Goal: Download file/media

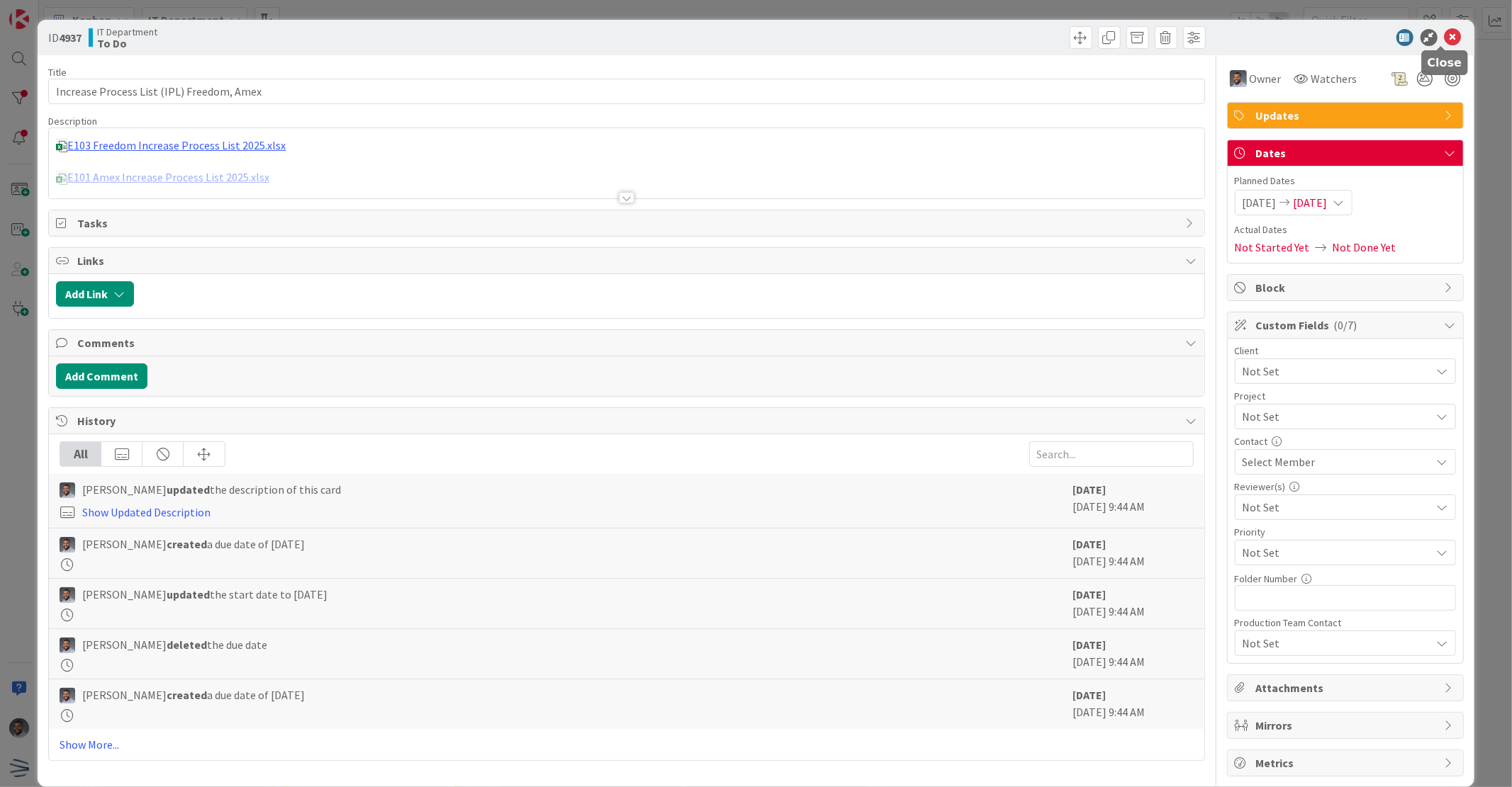
click at [1446, 40] on icon at bounding box center [1452, 38] width 17 height 17
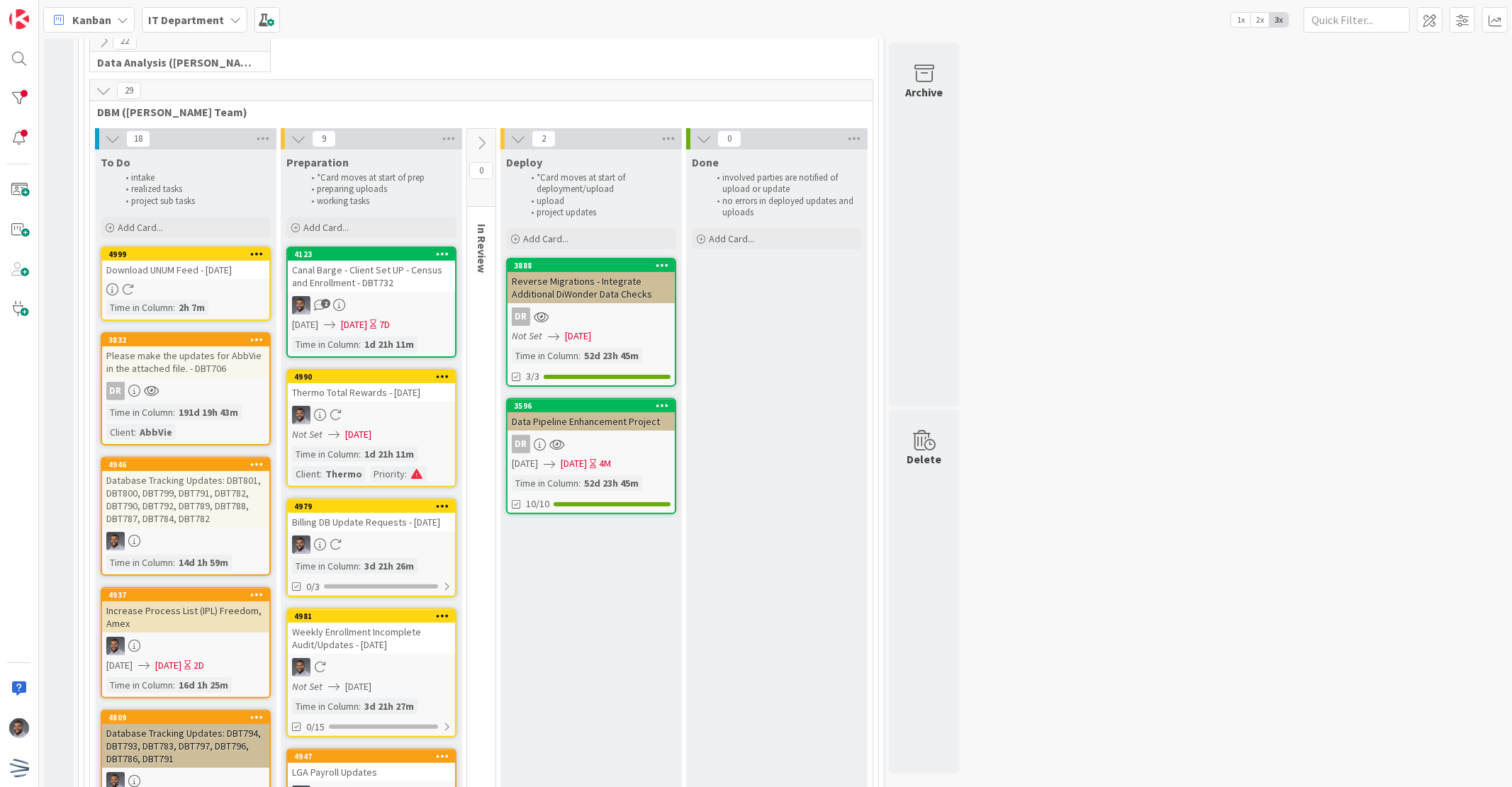
scroll to position [367, 0]
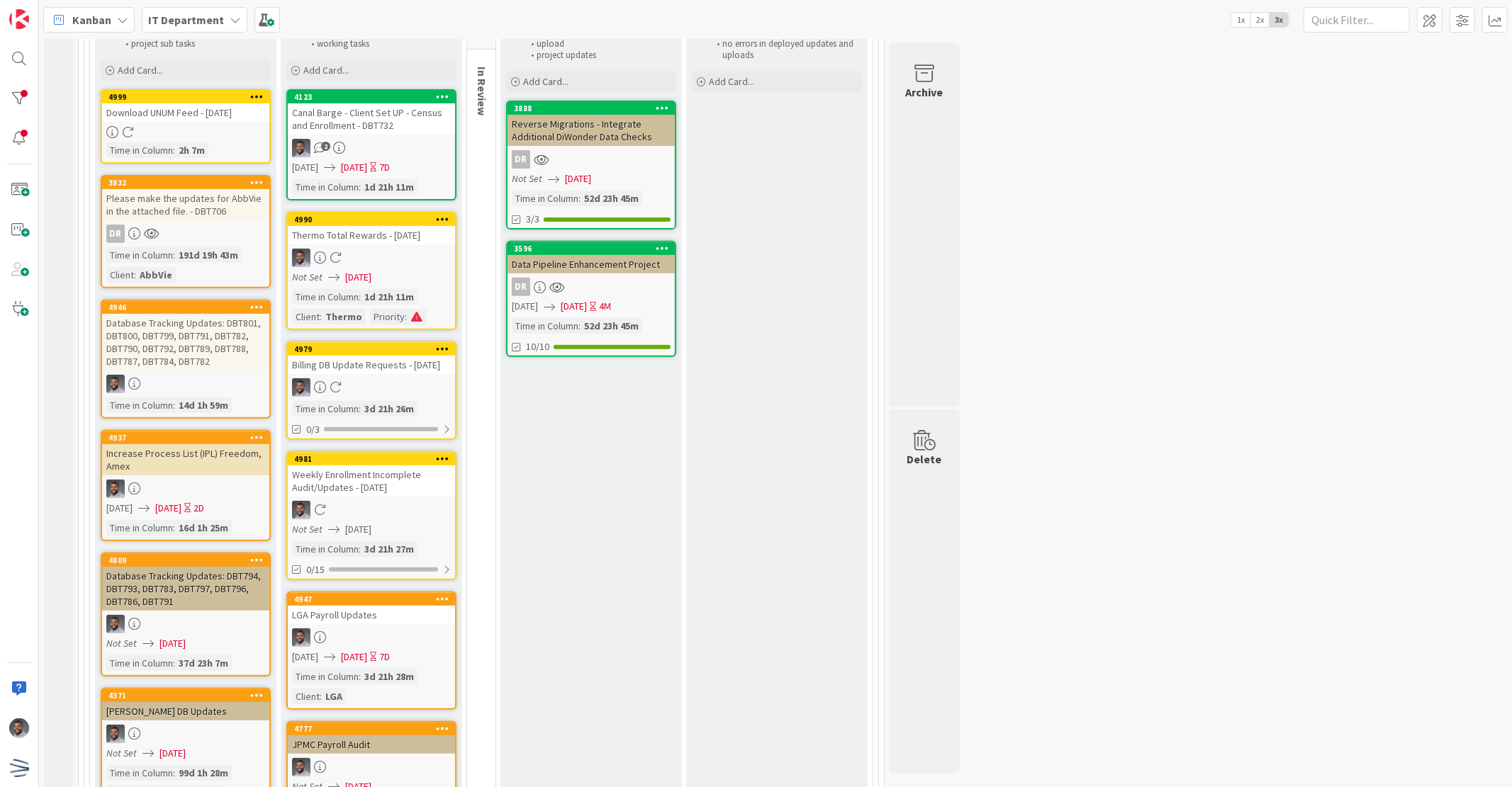
click at [211, 464] on div "Increase Process List (IPL) Freedom, Amex" at bounding box center [185, 459] width 167 height 31
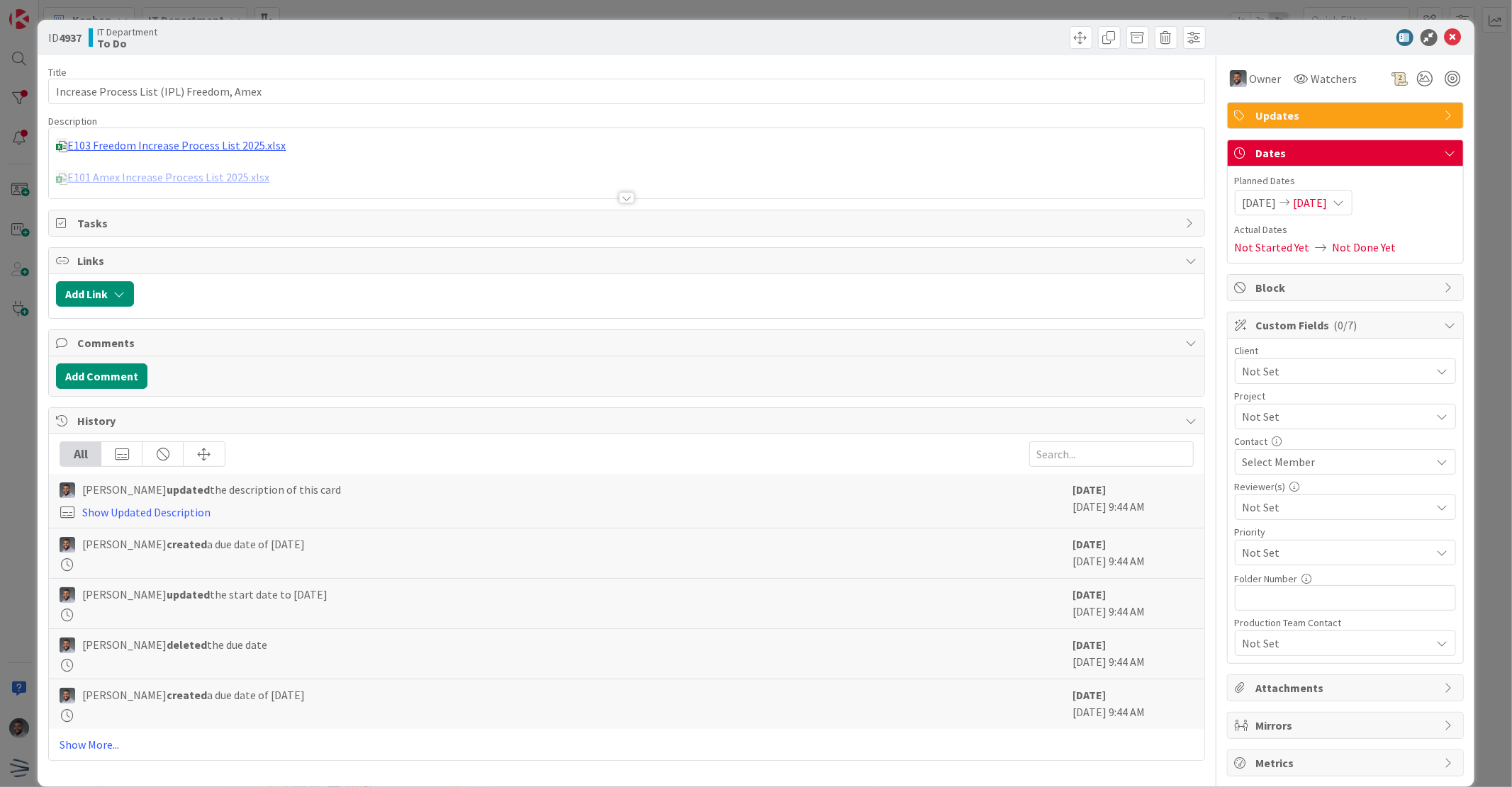
click at [203, 175] on div at bounding box center [626, 180] width 1154 height 36
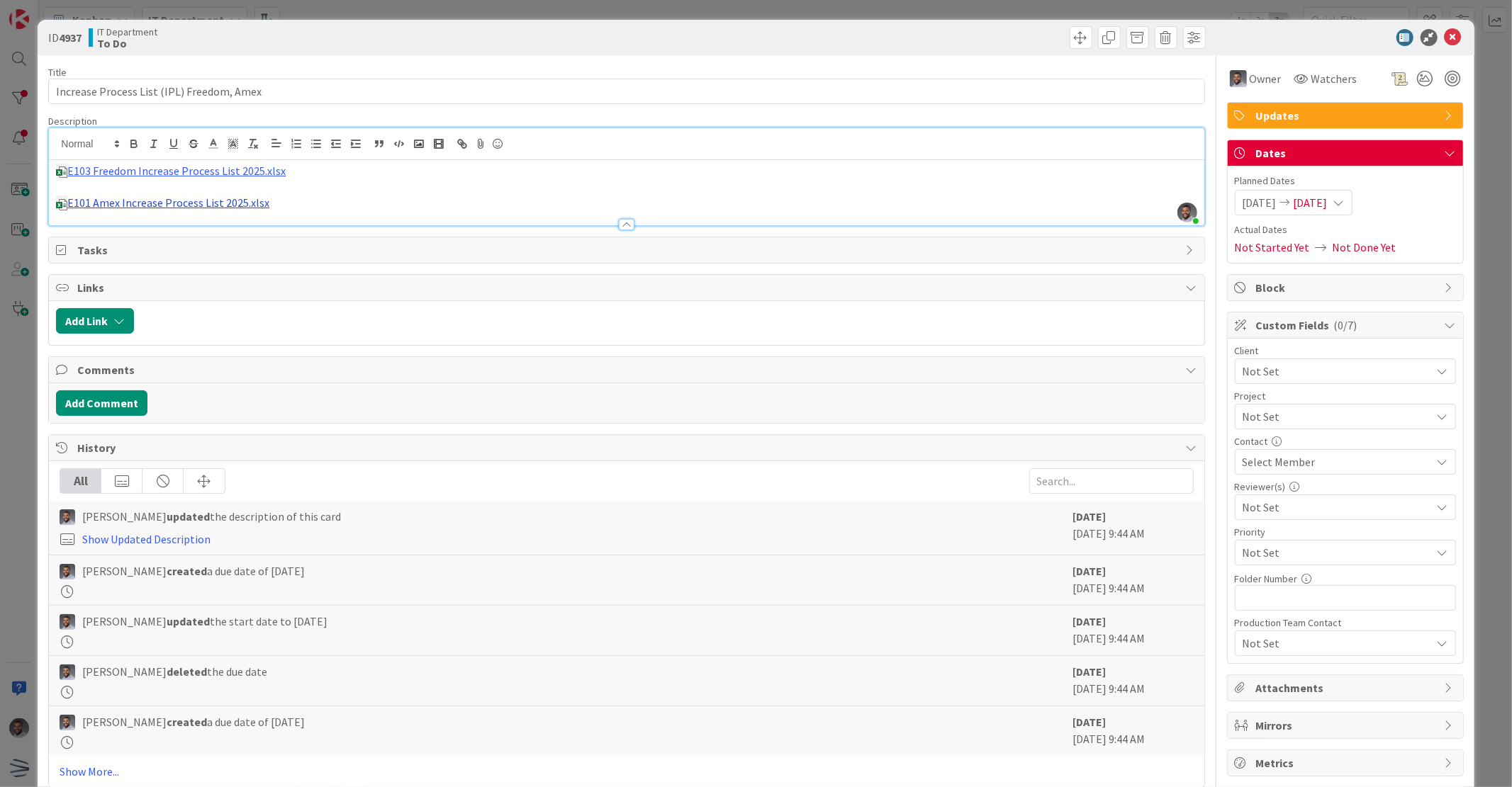
click at [202, 199] on link "E101 Amex Increase Process List 2025.xlsx" at bounding box center [168, 202] width 202 height 14
click at [171, 231] on link "[URL][DOMAIN_NAME]" at bounding box center [131, 231] width 97 height 18
